Goal: Task Accomplishment & Management: Use online tool/utility

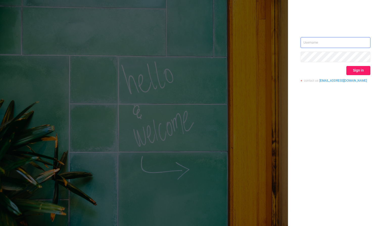
type input "[PERSON_NAME][EMAIL_ADDRESS][DOMAIN_NAME]"
click at [359, 71] on button "Sign in" at bounding box center [358, 70] width 24 height 9
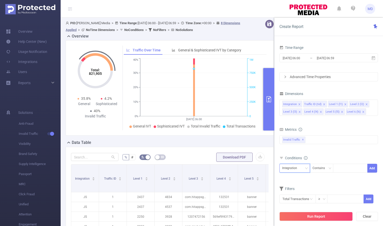
click at [305, 170] on icon "icon: down" at bounding box center [306, 169] width 3 height 4
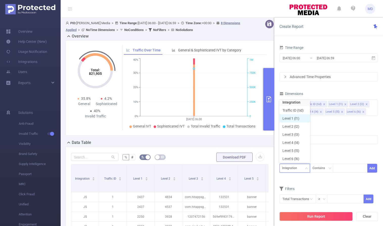
click at [294, 118] on li "Level 1 (l1)" at bounding box center [294, 119] width 31 height 8
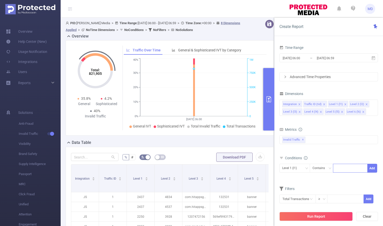
click at [344, 170] on div at bounding box center [350, 168] width 29 height 8
type input "1204"
click at [371, 167] on button "Add" at bounding box center [372, 168] width 10 height 9
click at [314, 215] on button "Run Report" at bounding box center [315, 216] width 73 height 9
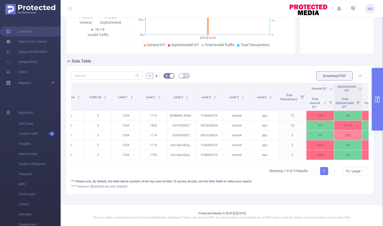
scroll to position [0, 41]
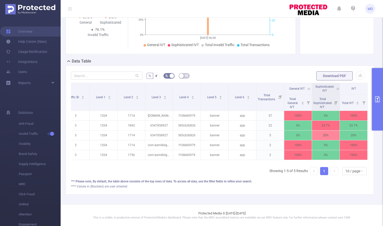
click at [306, 87] on icon at bounding box center [308, 89] width 5 height 5
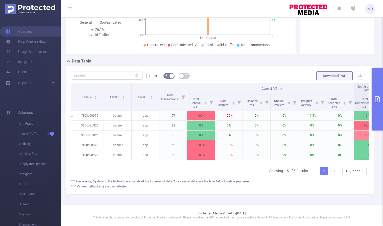
click at [281, 87] on icon at bounding box center [281, 89] width 5 height 5
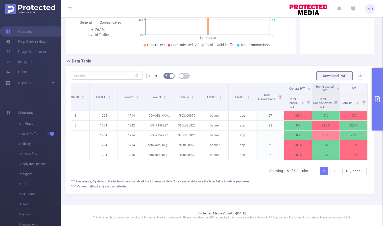
scroll to position [0, 0]
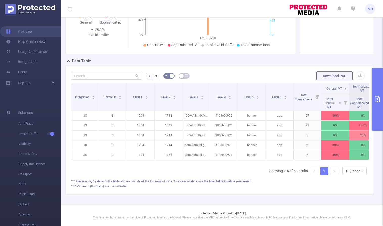
click at [379, 98] on icon "primary" at bounding box center [377, 99] width 5 height 6
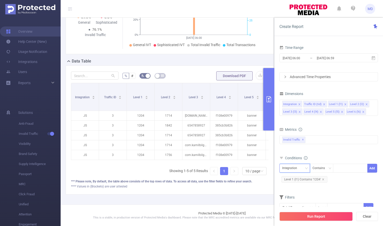
click at [306, 169] on icon "icon: down" at bounding box center [306, 169] width 3 height 2
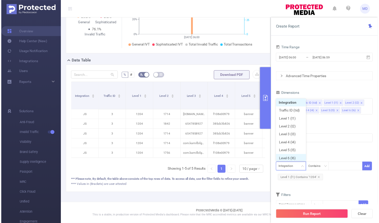
scroll to position [3, 0]
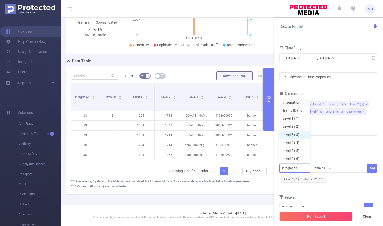
click at [298, 136] on li "Level 3 (l3)" at bounding box center [294, 135] width 31 height 8
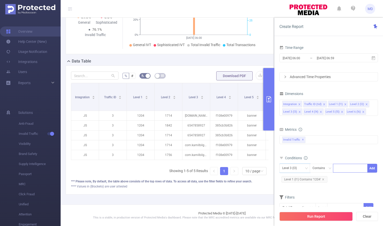
click at [349, 172] on div at bounding box center [350, 168] width 29 height 8
paste input "[DOMAIN_NAME]"
type input "[DOMAIN_NAME]"
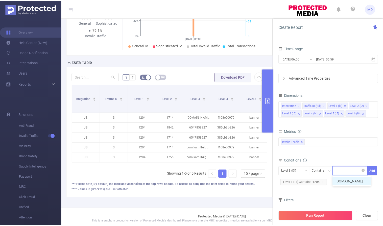
scroll to position [0, 0]
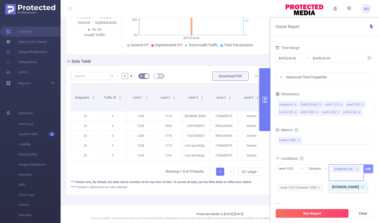
click at [370, 167] on button "Add" at bounding box center [368, 168] width 10 height 9
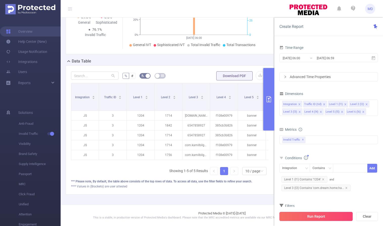
click at [303, 216] on button "Run Report" at bounding box center [315, 216] width 73 height 9
